Goal: Information Seeking & Learning: Learn about a topic

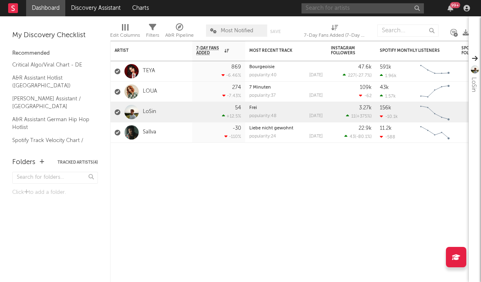
click at [377, 6] on input "text" at bounding box center [362, 8] width 122 height 10
type input "lyza"
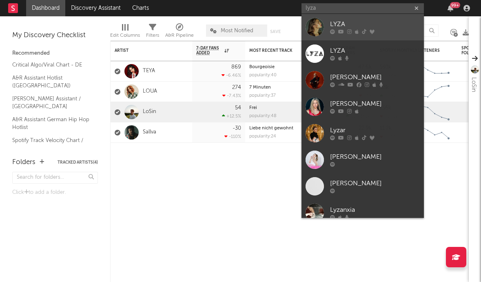
click at [386, 26] on div "LYZA" at bounding box center [375, 25] width 90 height 10
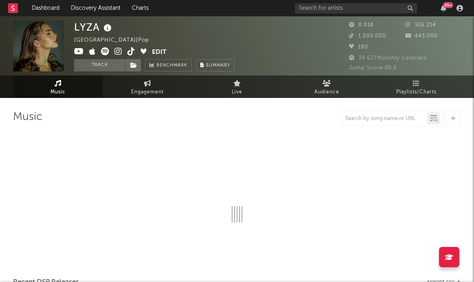
select select "6m"
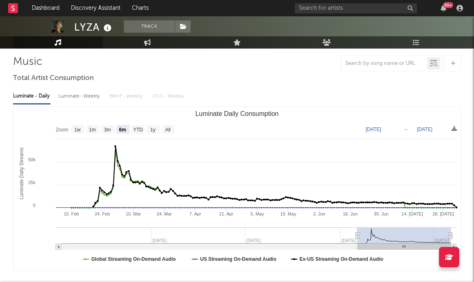
scroll to position [13, 0]
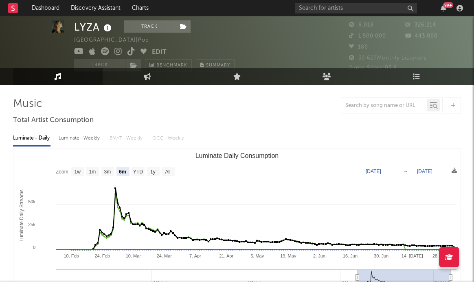
click at [79, 139] on div "Luminate - Weekly" at bounding box center [80, 138] width 43 height 14
select select "6m"
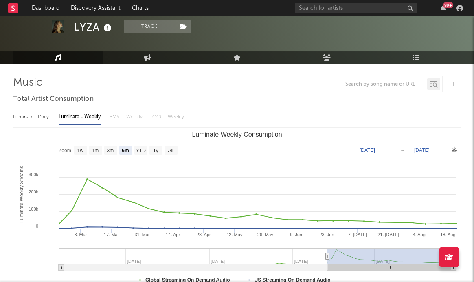
scroll to position [37, 0]
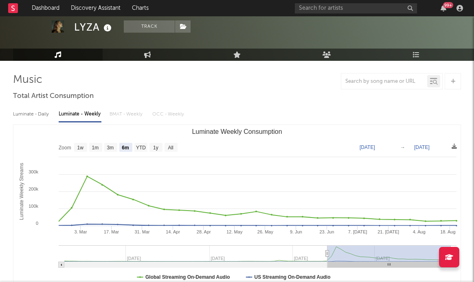
click at [127, 116] on div "Luminate - Daily Luminate - Weekly BMAT - Weekly OCC - Weekly" at bounding box center [237, 114] width 448 height 14
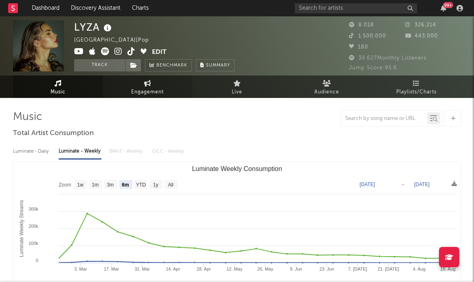
click at [150, 82] on icon at bounding box center [147, 83] width 7 height 7
select select "1w"
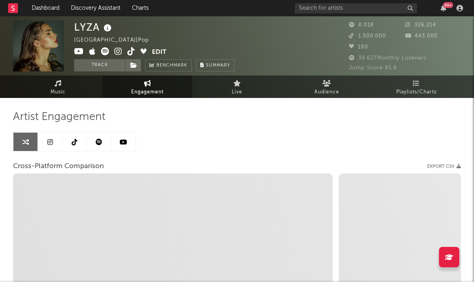
select select "1m"
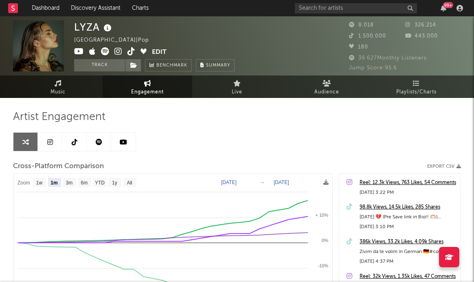
click at [52, 143] on icon at bounding box center [50, 142] width 6 height 7
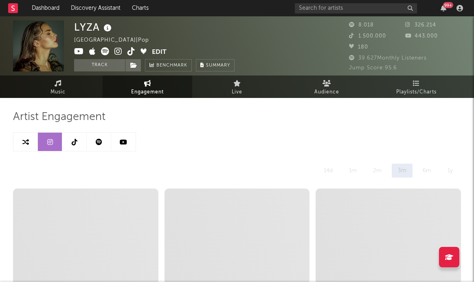
select select "6m"
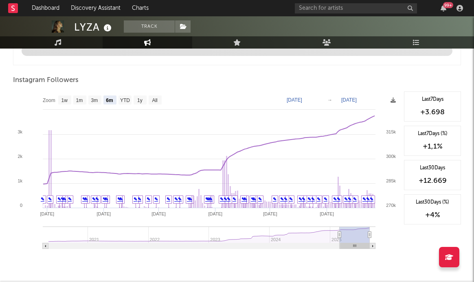
scroll to position [891, 0]
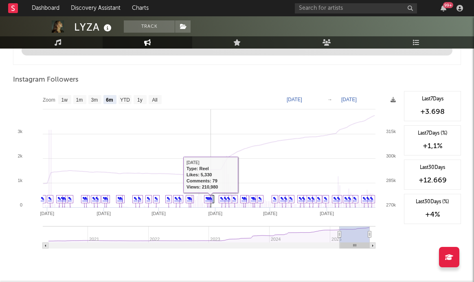
click at [214, 201] on icon at bounding box center [211, 201] width 6 height 13
click at [213, 201] on icon at bounding box center [211, 201] width 6 height 13
click at [214, 199] on icon at bounding box center [211, 201] width 6 height 13
click at [211, 200] on link "✎" at bounding box center [211, 198] width 4 height 5
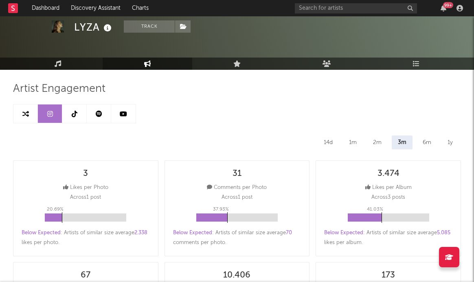
scroll to position [0, 0]
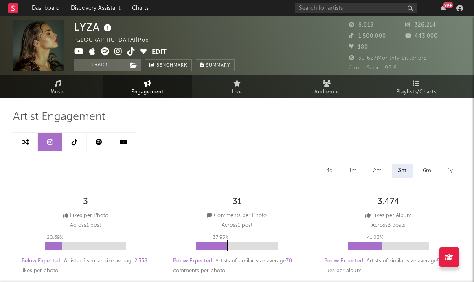
click at [120, 139] on icon at bounding box center [123, 142] width 7 height 7
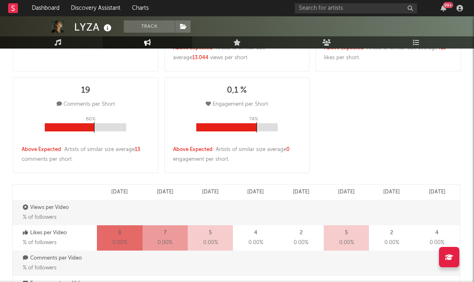
select select "6m"
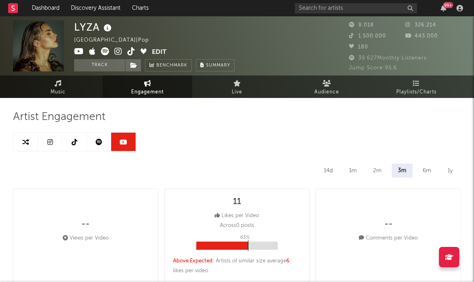
click at [98, 141] on icon at bounding box center [99, 142] width 7 height 7
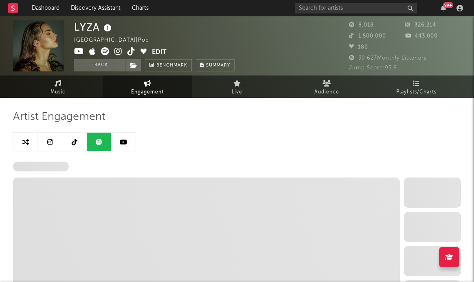
select select "6m"
select select "1w"
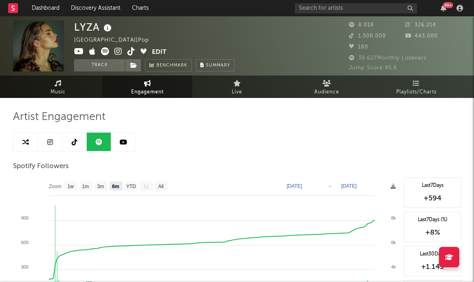
click at [76, 139] on icon at bounding box center [75, 142] width 6 height 7
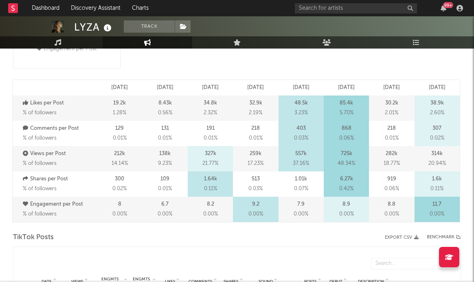
select select "6m"
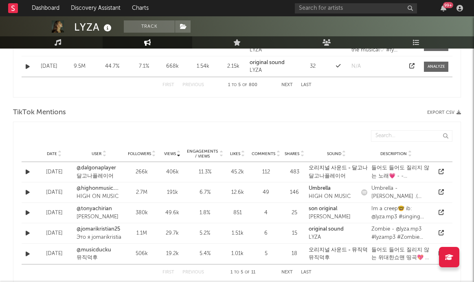
scroll to position [547, 0]
